Goal: Task Accomplishment & Management: Manage account settings

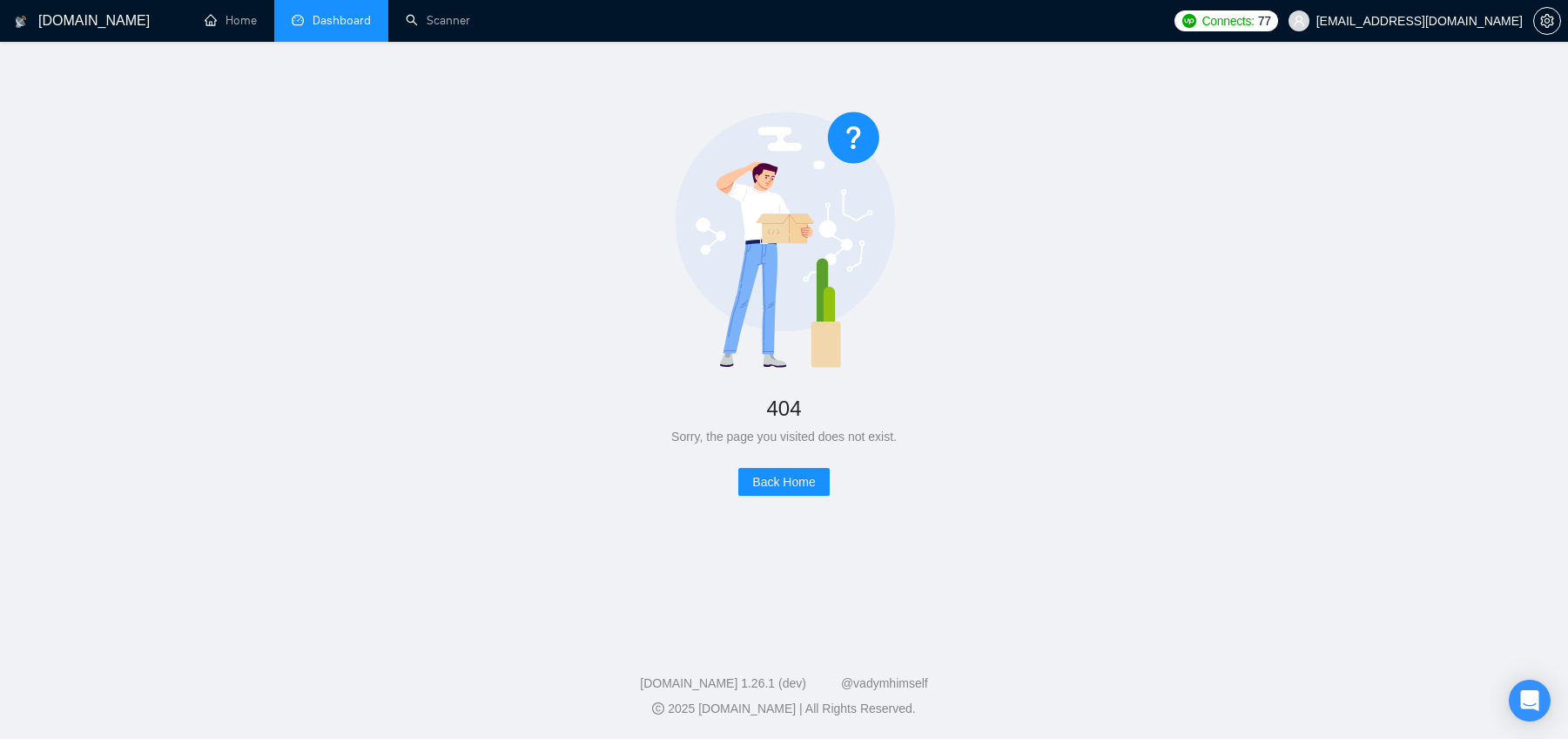
click at [326, 28] on link "Dashboard" at bounding box center [330, 20] width 79 height 15
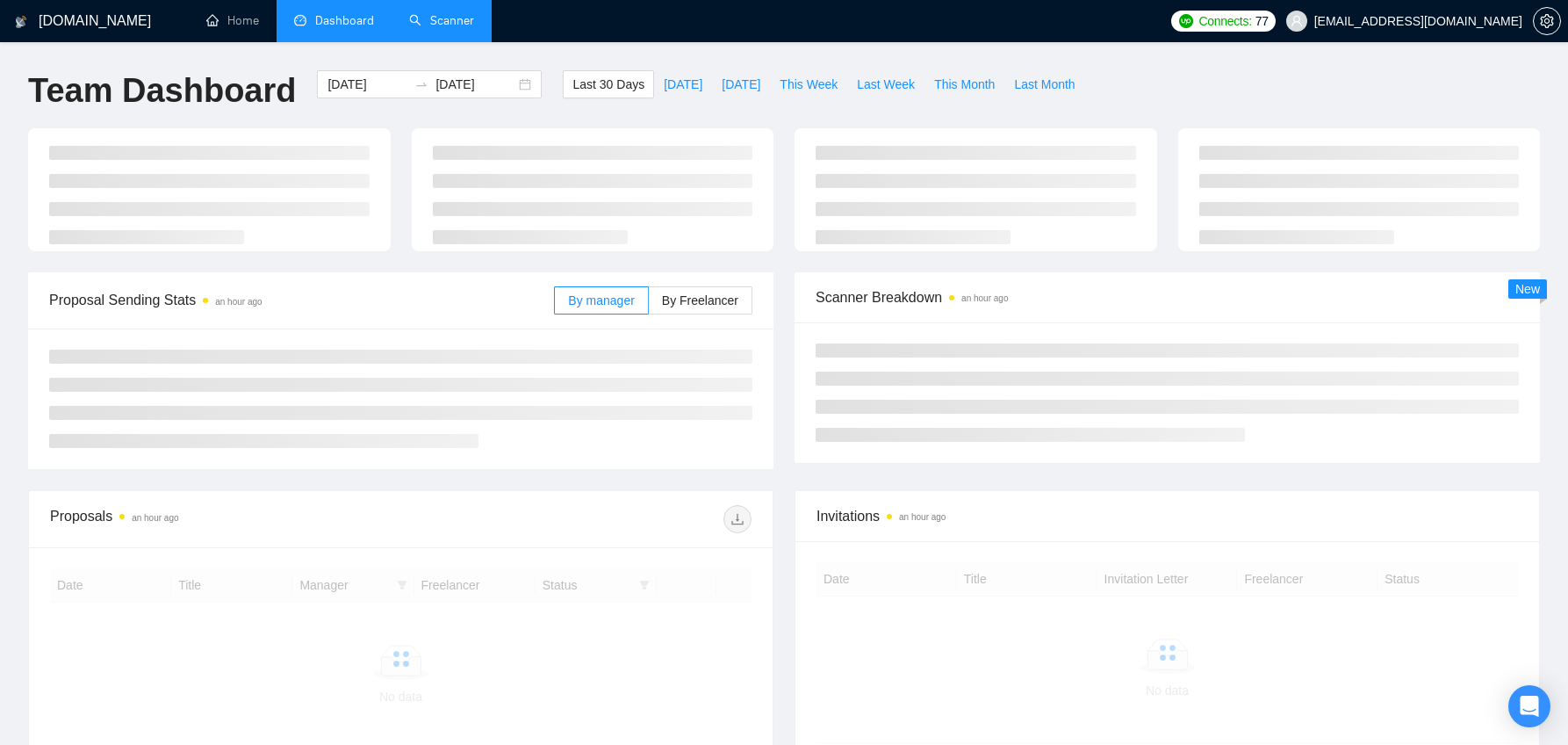
click at [446, 23] on link "Scanner" at bounding box center [441, 20] width 65 height 15
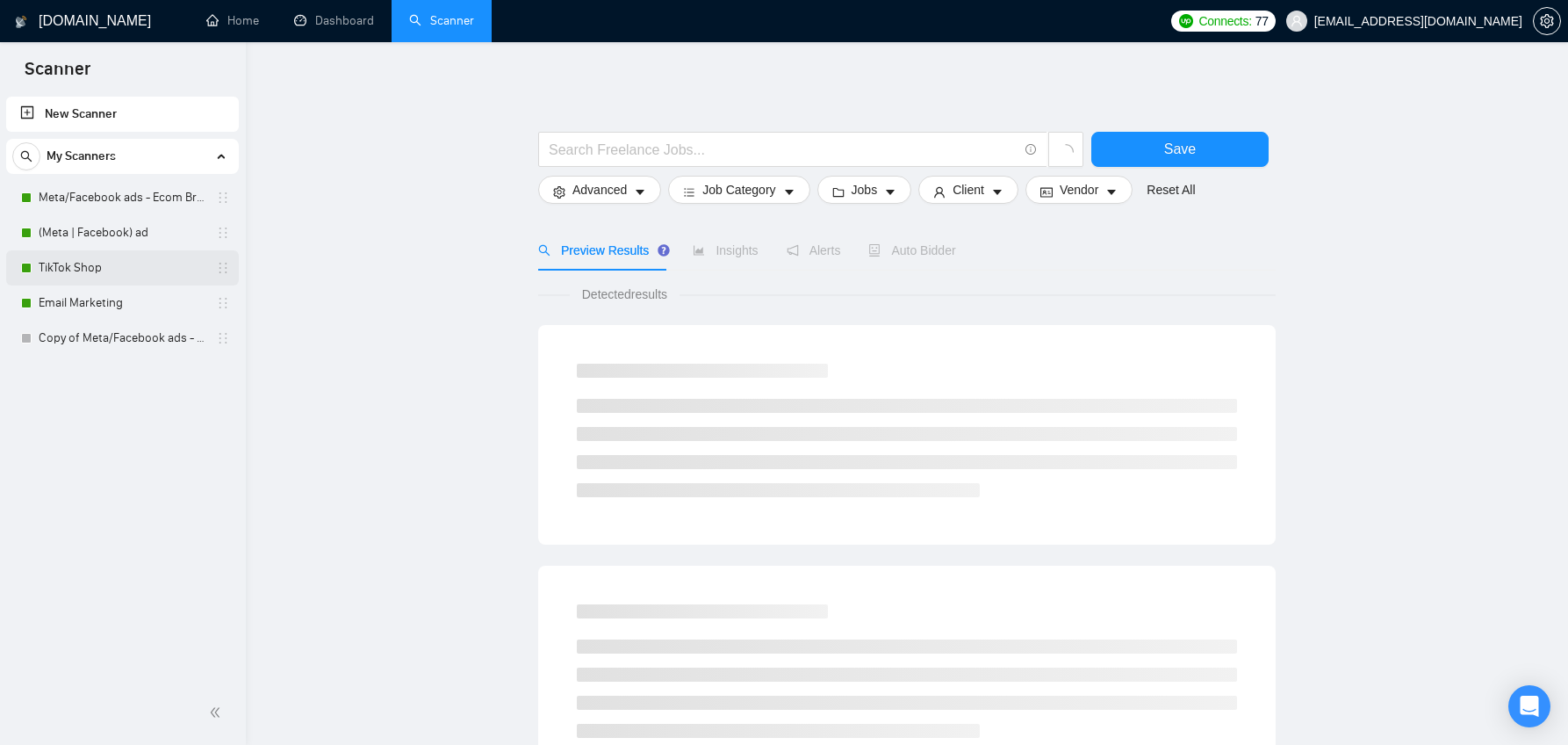
click at [124, 270] on link "TikTok Shop" at bounding box center [122, 267] width 166 height 35
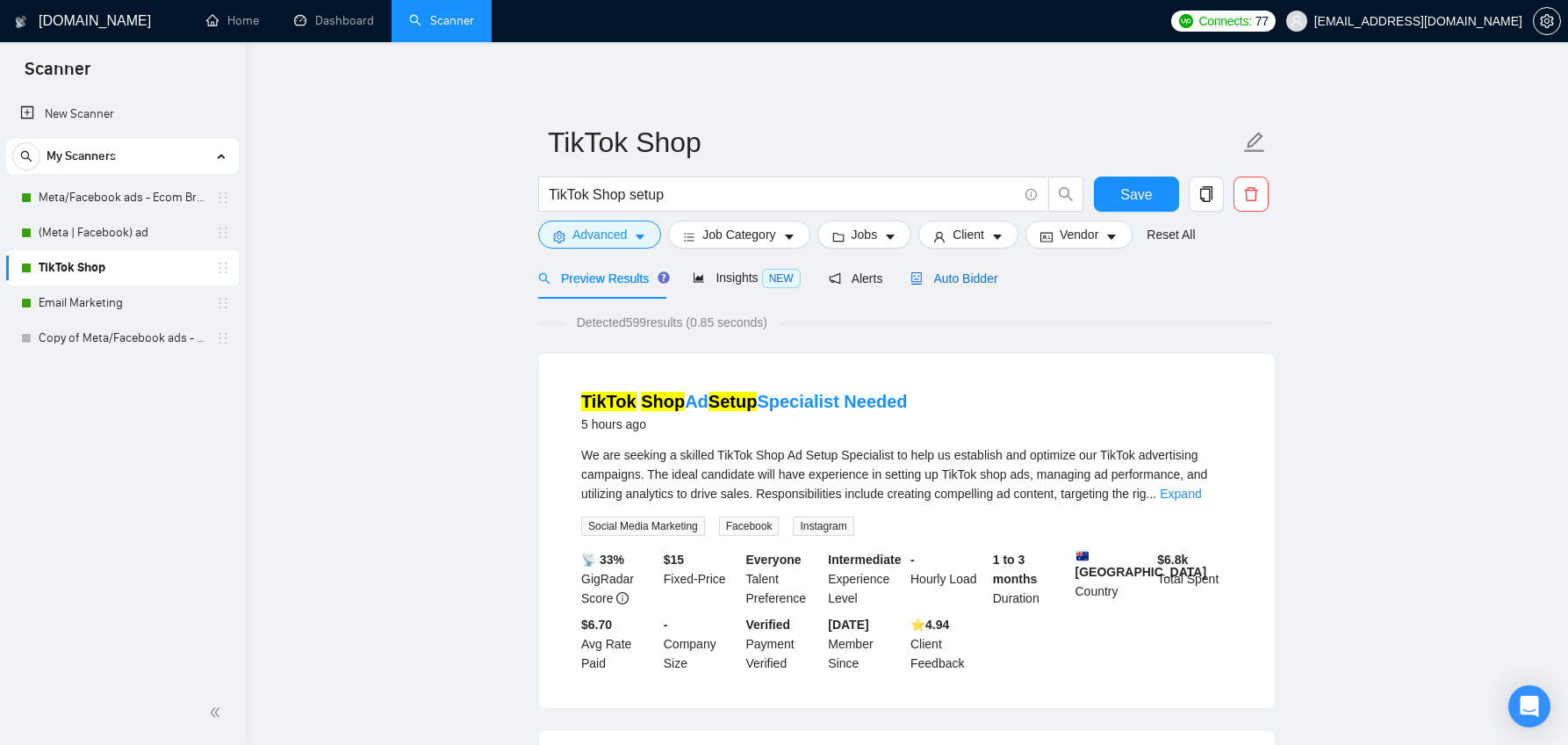
click at [930, 277] on span "Auto Bidder" at bounding box center [953, 277] width 87 height 14
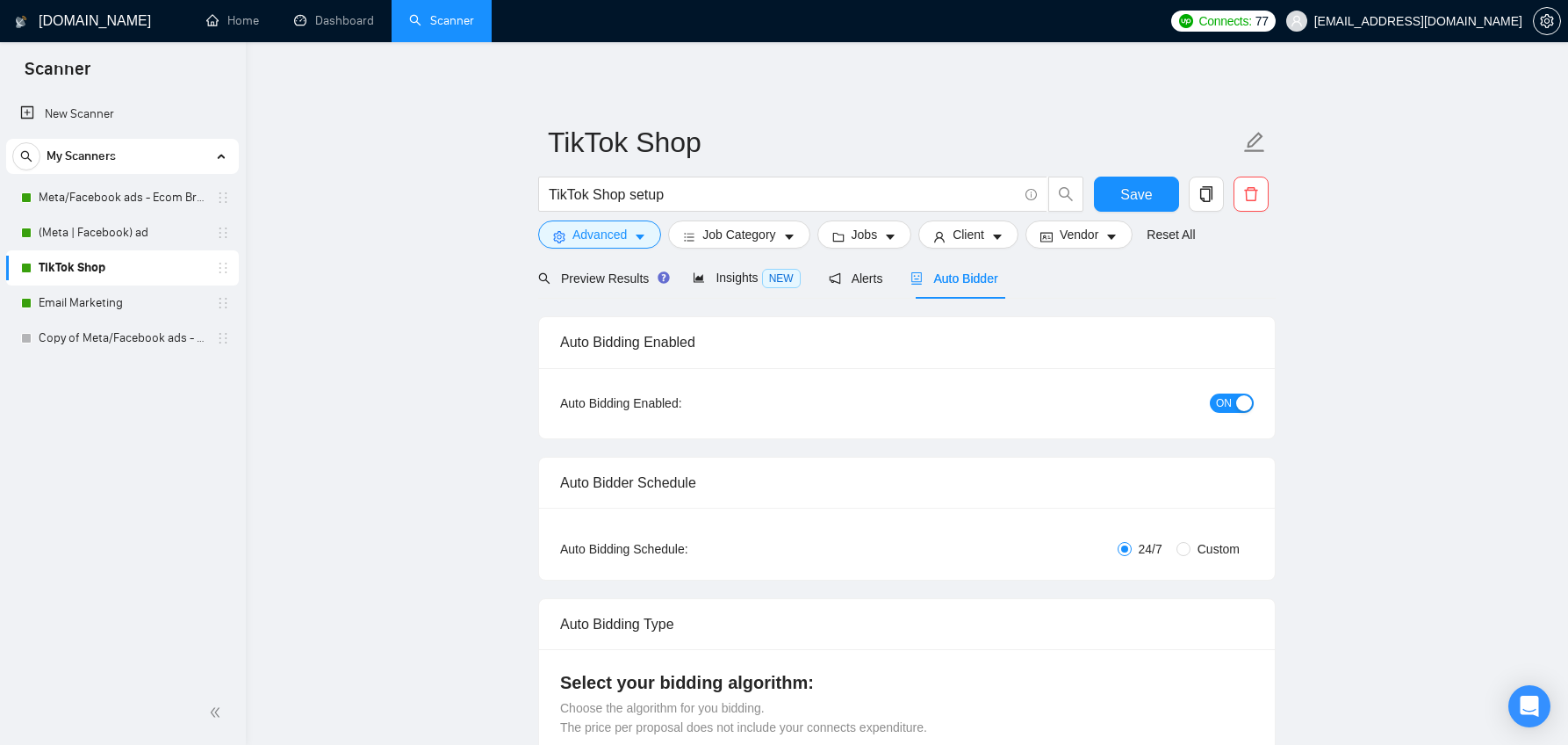
click at [1230, 400] on span "ON" at bounding box center [1223, 403] width 16 height 19
click at [97, 299] on link "Email Marketing" at bounding box center [122, 303] width 166 height 35
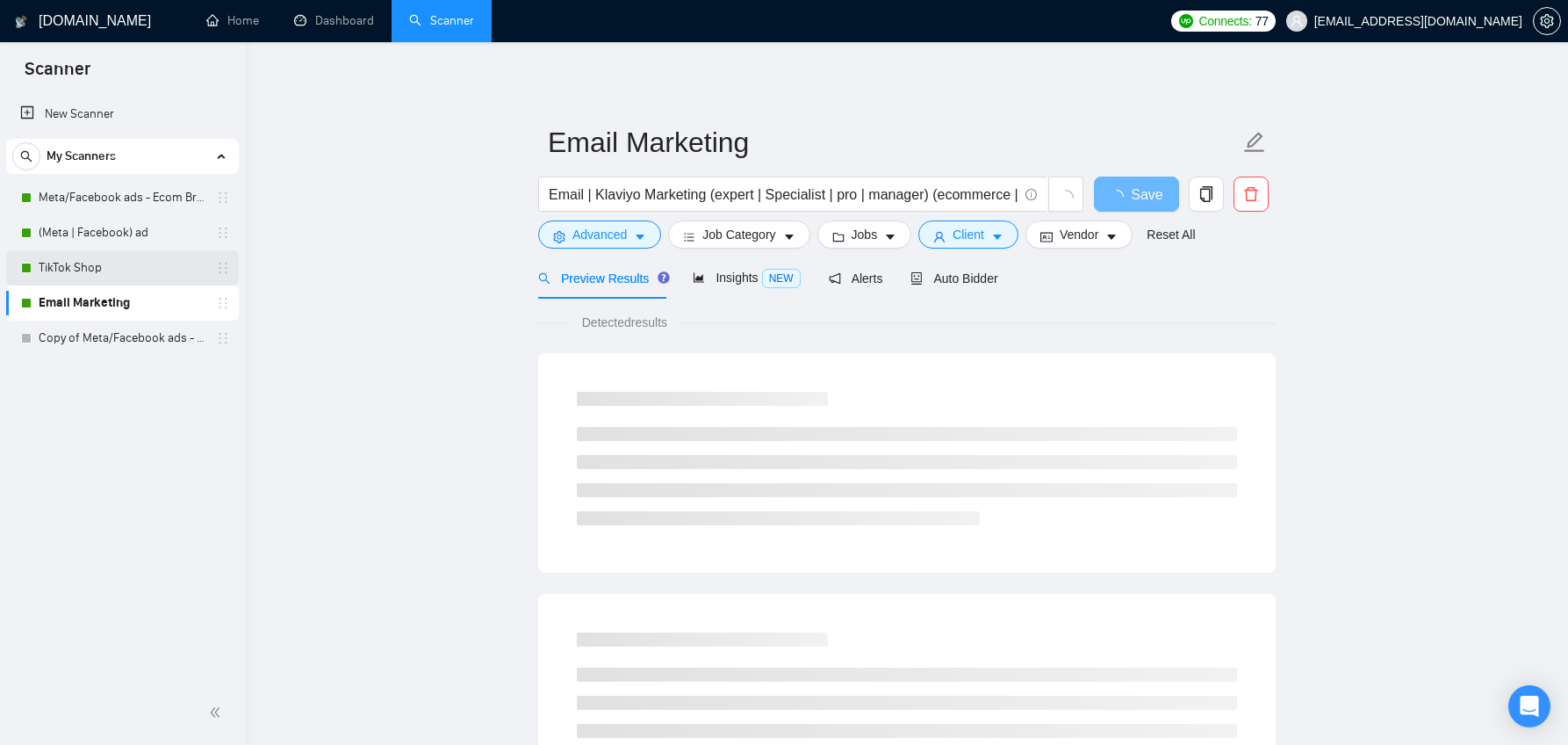
click at [127, 275] on link "TikTok Shop" at bounding box center [122, 267] width 166 height 35
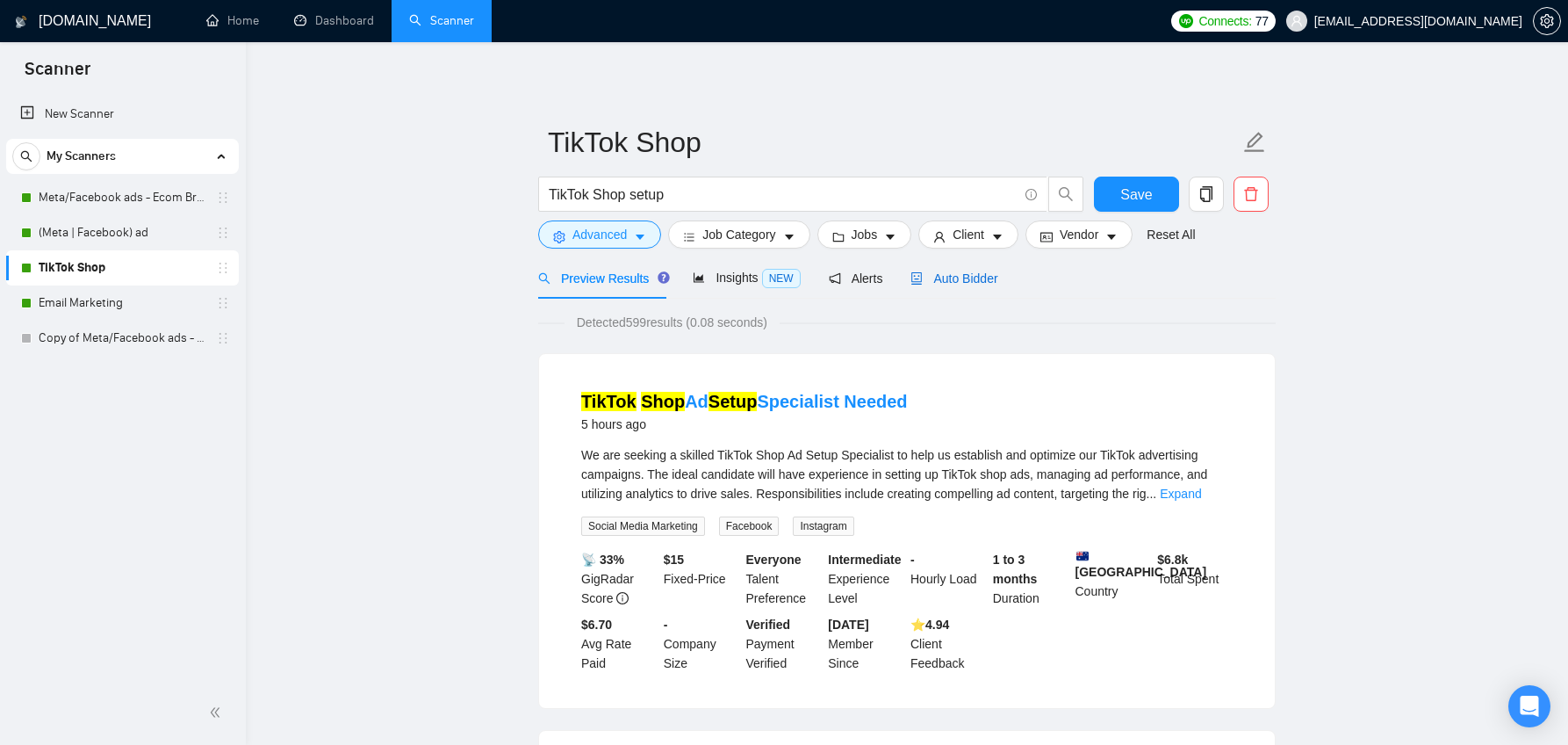
click at [933, 272] on span "Auto Bidder" at bounding box center [953, 277] width 87 height 14
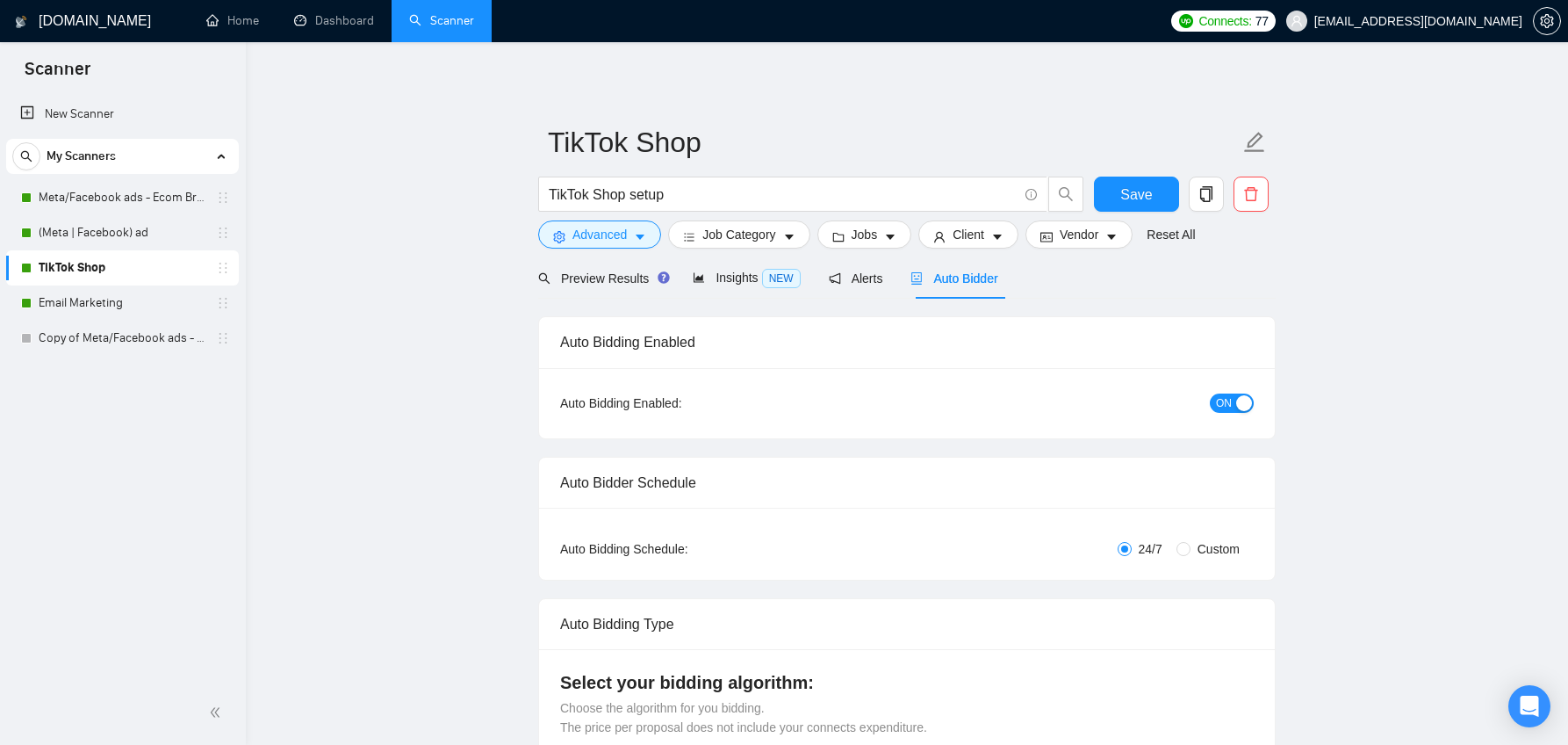
click at [1236, 401] on div "button" at bounding box center [1243, 403] width 16 height 16
click at [1126, 191] on span "Save" at bounding box center [1135, 195] width 32 height 22
click at [88, 299] on link "Email Marketing" at bounding box center [122, 303] width 166 height 35
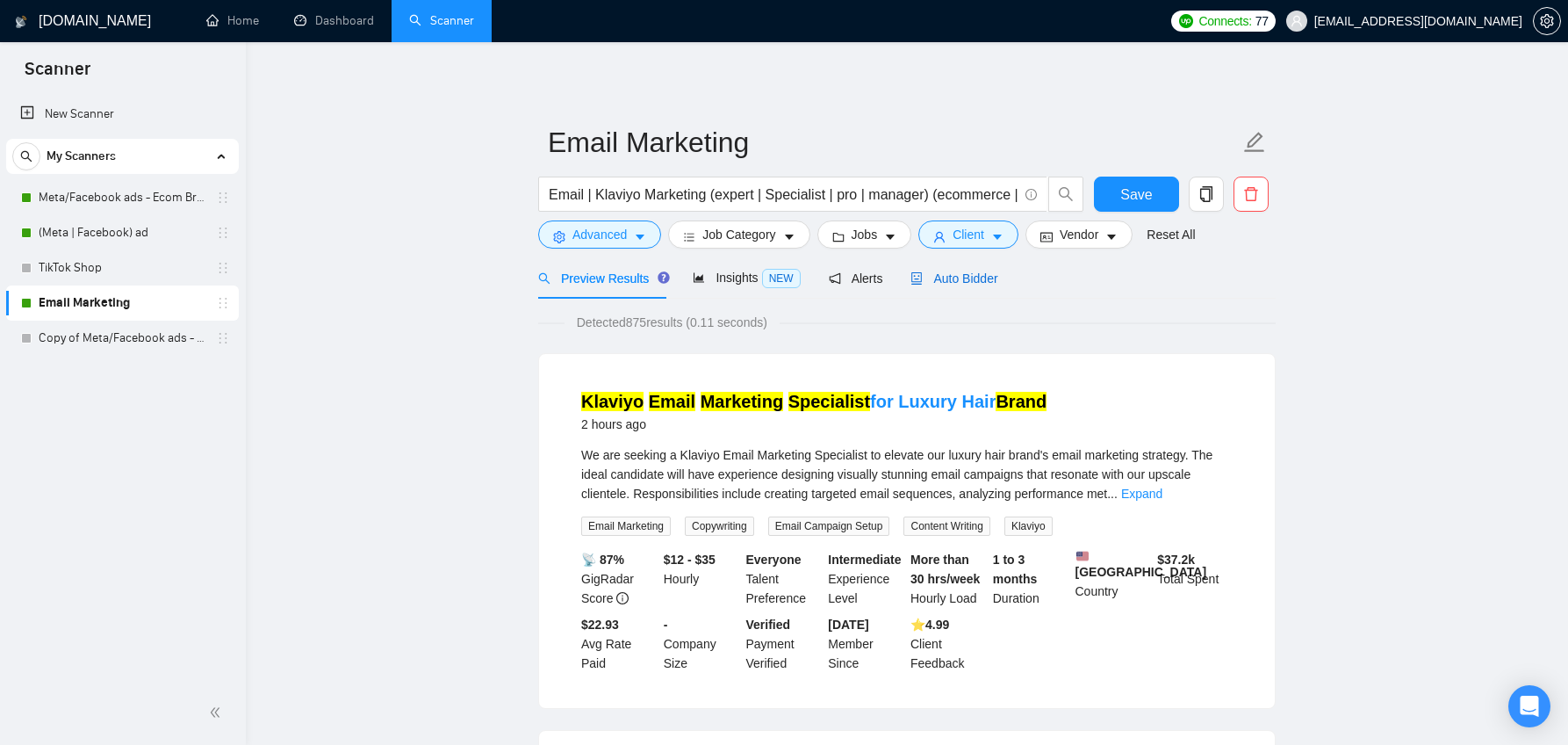
click at [946, 282] on span "Auto Bidder" at bounding box center [953, 277] width 87 height 14
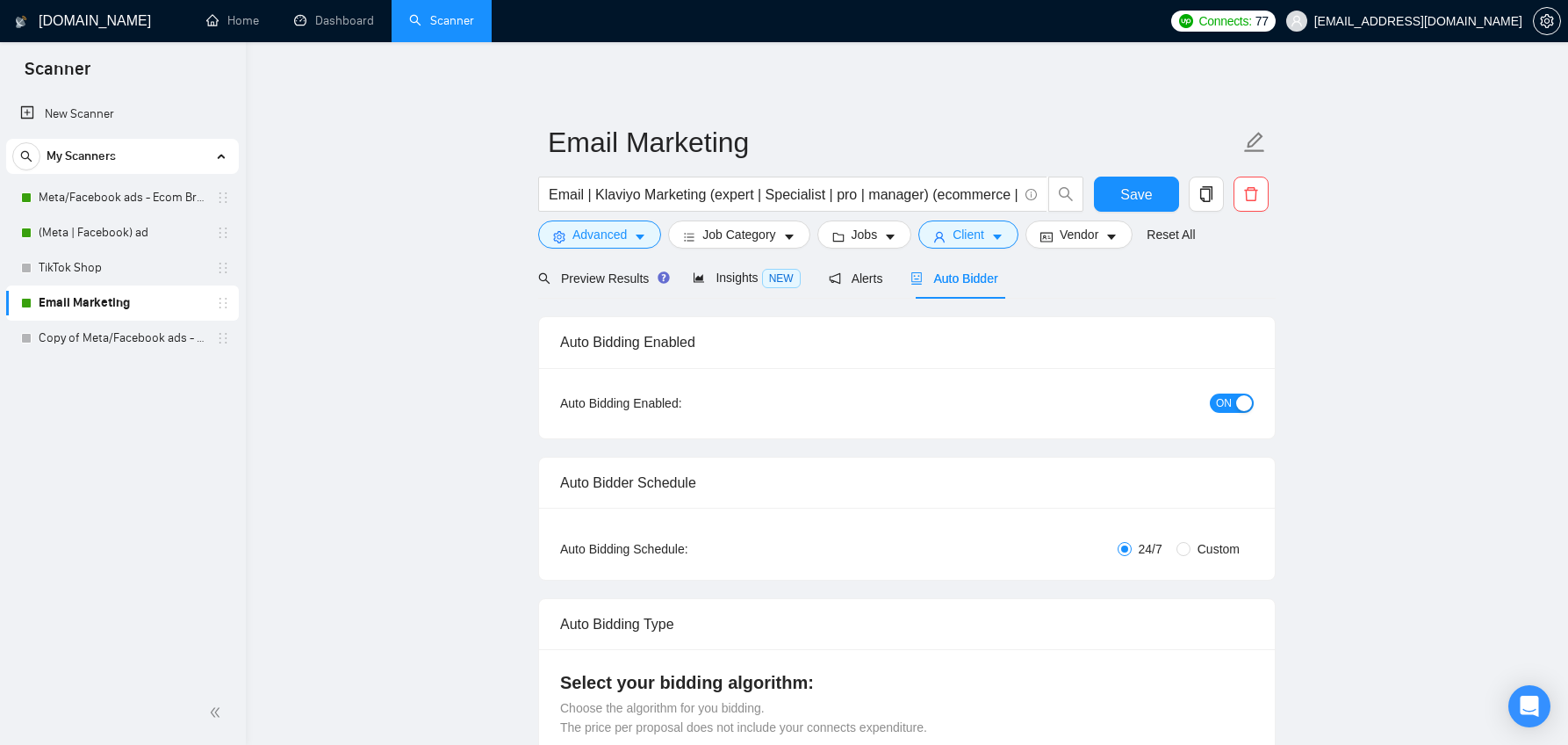
checkbox input "true"
click at [1245, 401] on div "button" at bounding box center [1243, 403] width 16 height 16
click at [1138, 196] on span "Save" at bounding box center [1135, 195] width 32 height 22
